Goal: Task Accomplishment & Management: Manage account settings

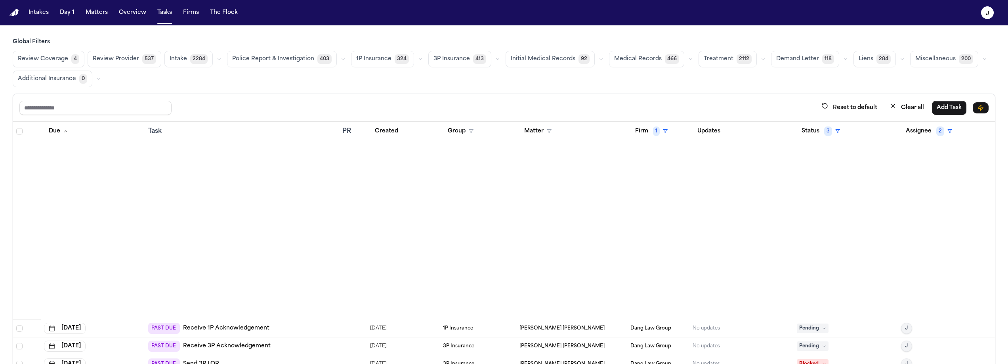
scroll to position [544, 0]
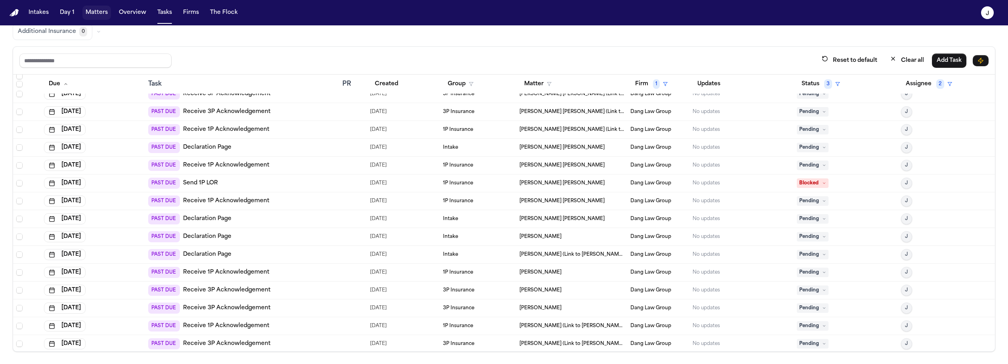
click at [92, 19] on button "Matters" at bounding box center [96, 13] width 29 height 14
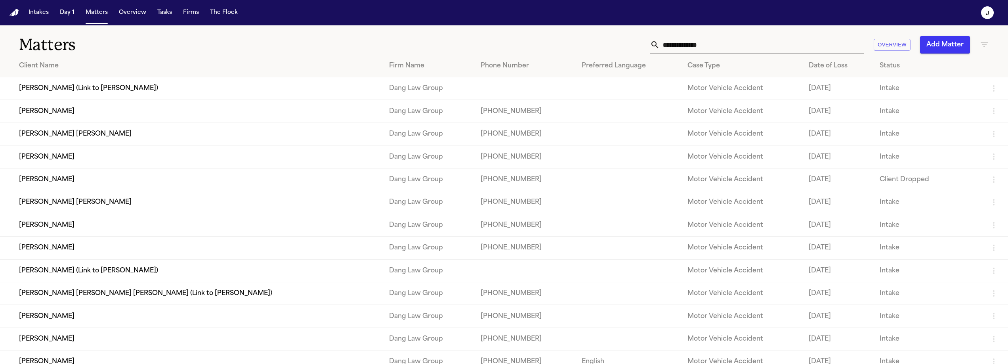
click at [982, 48] on icon "button" at bounding box center [984, 45] width 10 height 10
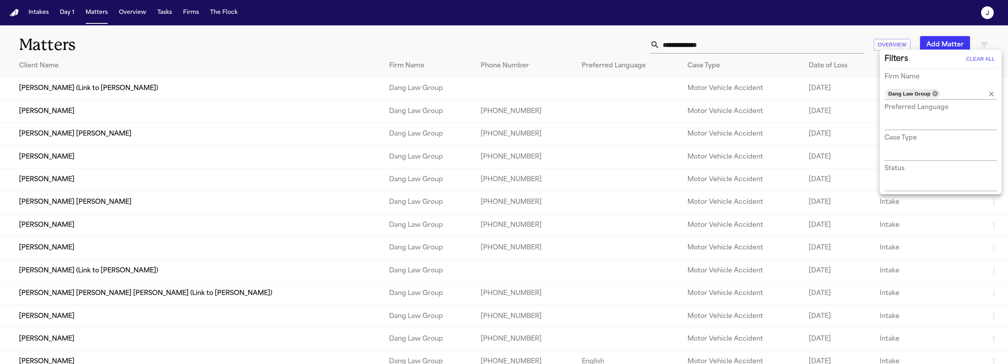
click at [935, 95] on icon at bounding box center [934, 93] width 5 height 5
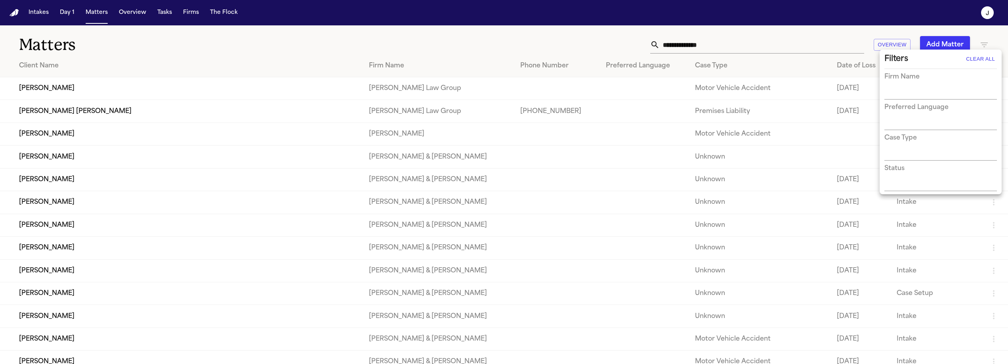
click at [920, 94] on input "text" at bounding box center [934, 93] width 101 height 11
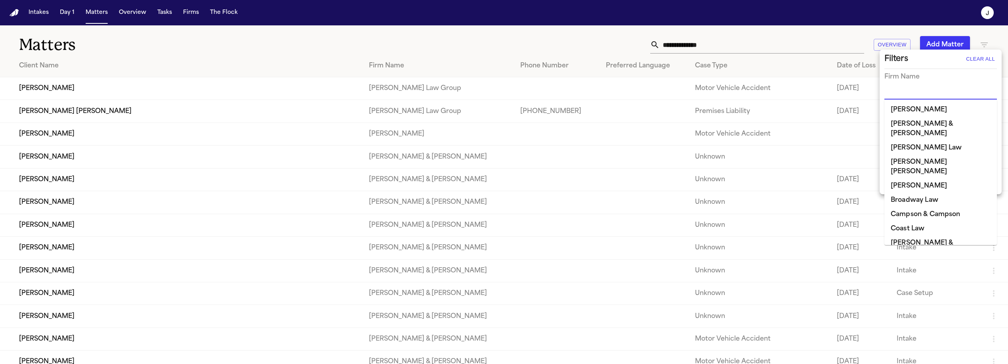
click at [908, 158] on li "[PERSON_NAME] [PERSON_NAME]" at bounding box center [940, 167] width 113 height 24
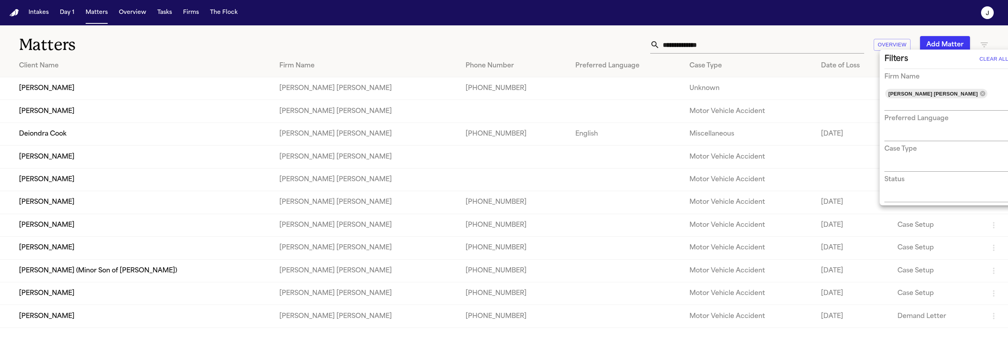
click at [846, 31] on div at bounding box center [504, 182] width 1008 height 364
